Goal: Information Seeking & Learning: Learn about a topic

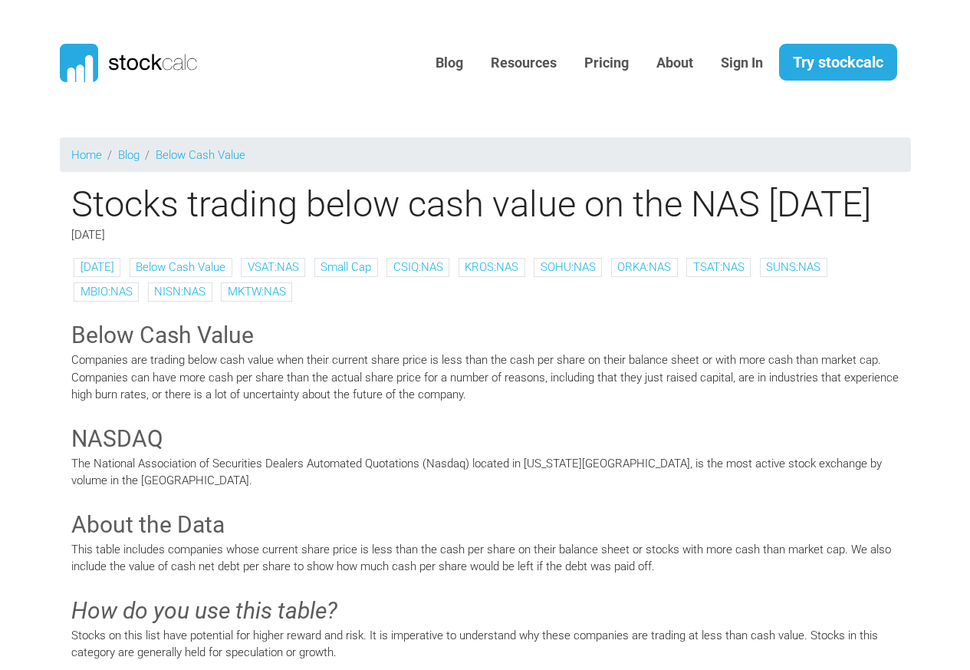
click at [261, 277] on div "VSAT:NAS" at bounding box center [273, 267] width 64 height 19
